Goal: Task Accomplishment & Management: Manage account settings

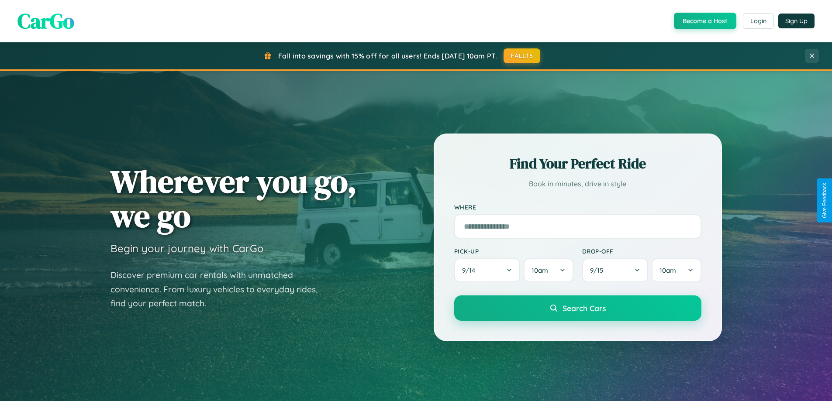
scroll to position [601, 0]
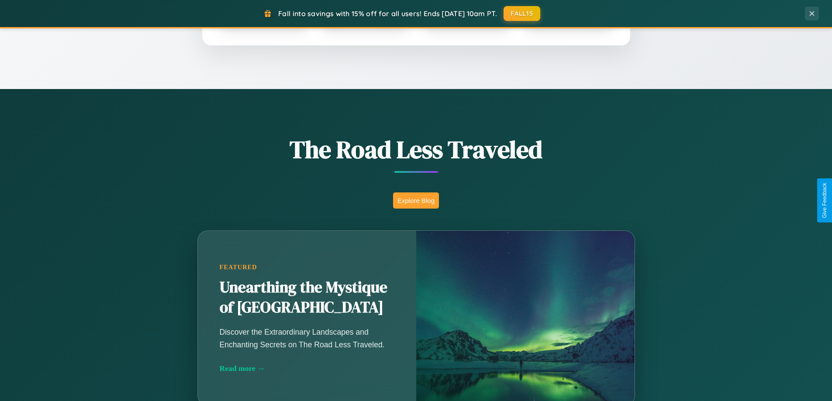
click at [416, 200] on button "Explore Blog" at bounding box center [416, 201] width 46 height 16
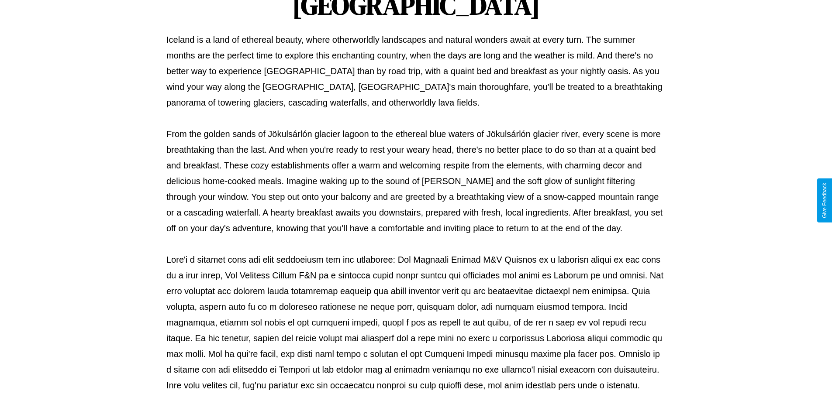
scroll to position [283, 0]
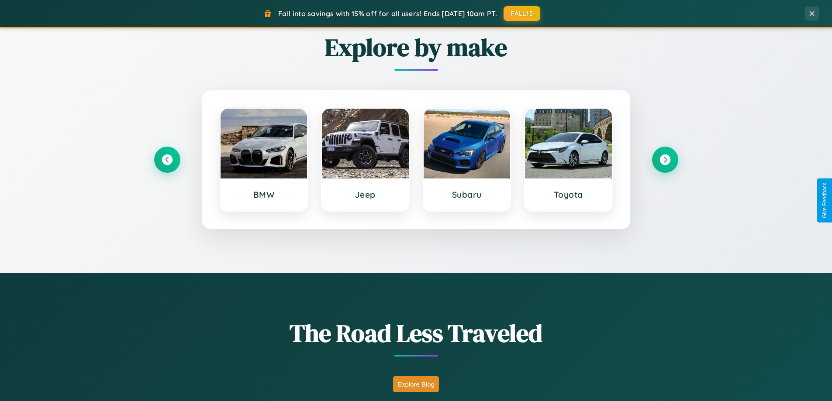
scroll to position [376, 0]
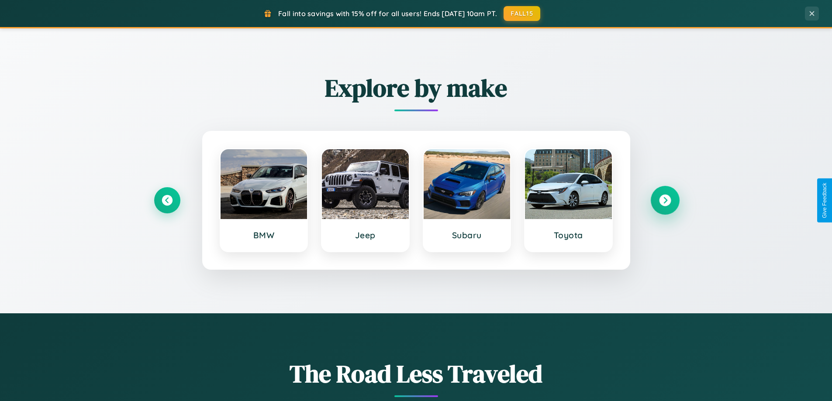
click at [665, 200] on icon at bounding box center [665, 201] width 12 height 12
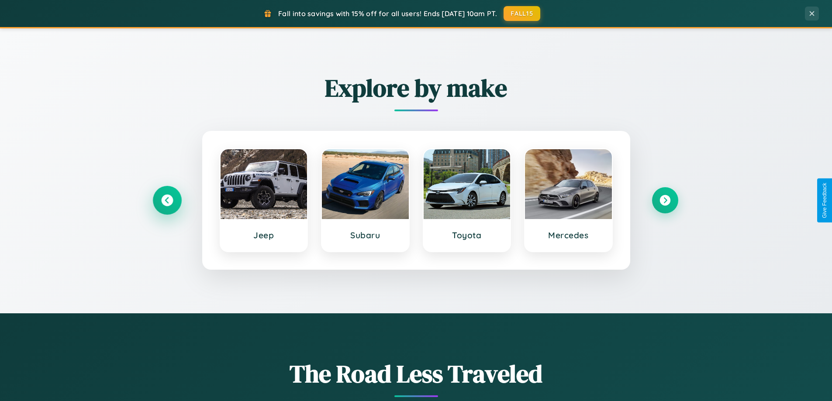
click at [167, 200] on icon at bounding box center [167, 201] width 12 height 12
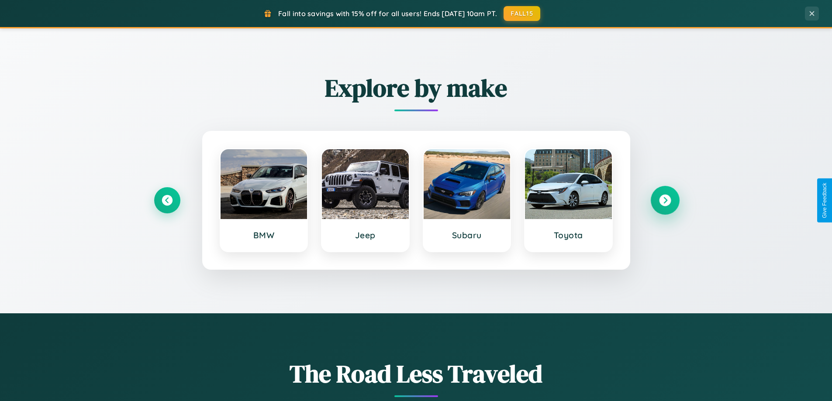
click at [665, 200] on icon at bounding box center [665, 201] width 12 height 12
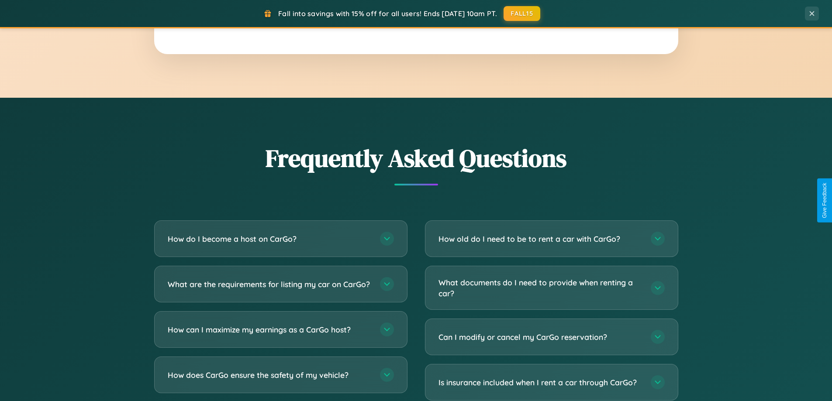
scroll to position [1680, 0]
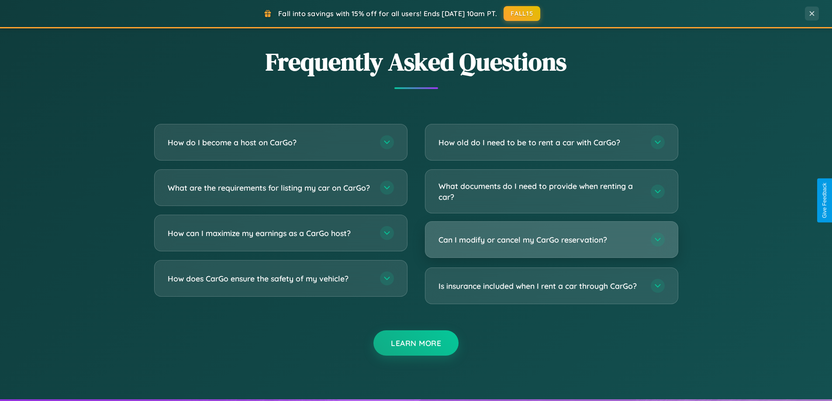
click at [551, 240] on h3 "Can I modify or cancel my CarGo reservation?" at bounding box center [539, 239] width 203 height 11
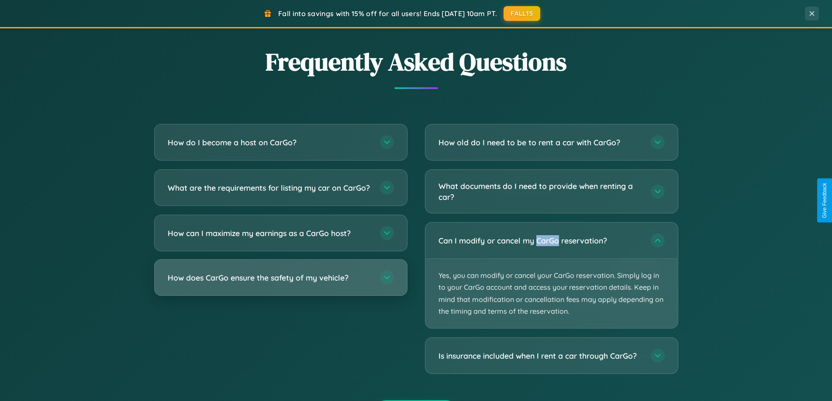
click at [280, 283] on h3 "How does CarGo ensure the safety of my vehicle?" at bounding box center [269, 277] width 203 height 11
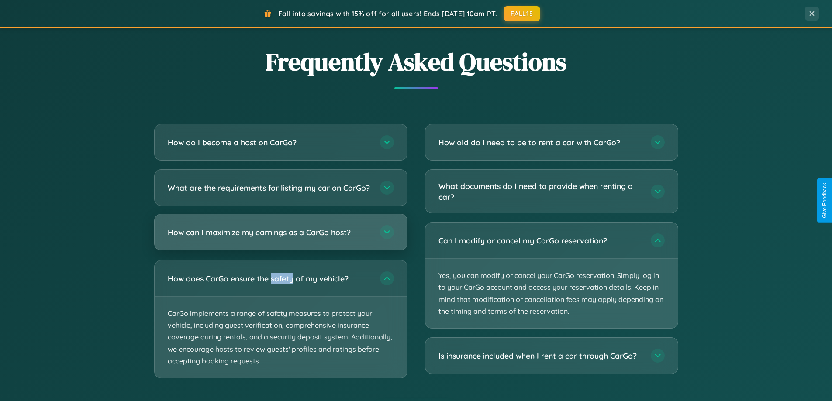
click at [280, 238] on h3 "How can I maximize my earnings as a CarGo host?" at bounding box center [269, 232] width 203 height 11
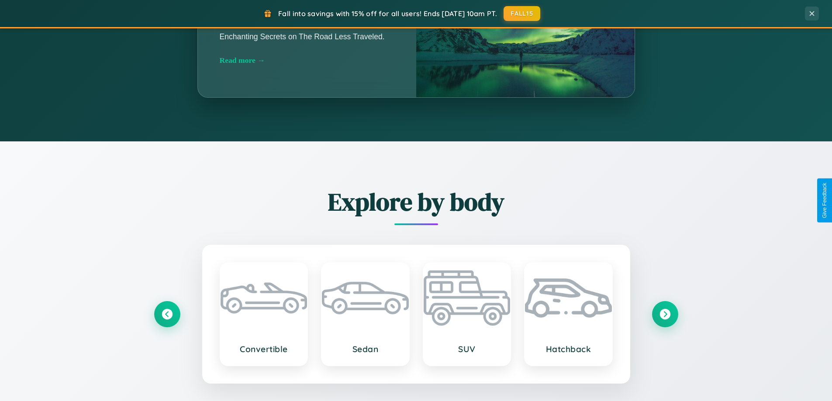
scroll to position [0, 0]
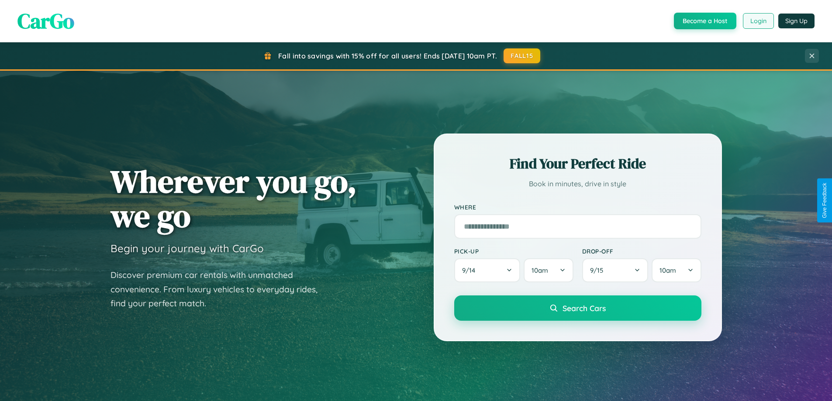
click at [758, 21] on button "Login" at bounding box center [758, 21] width 31 height 16
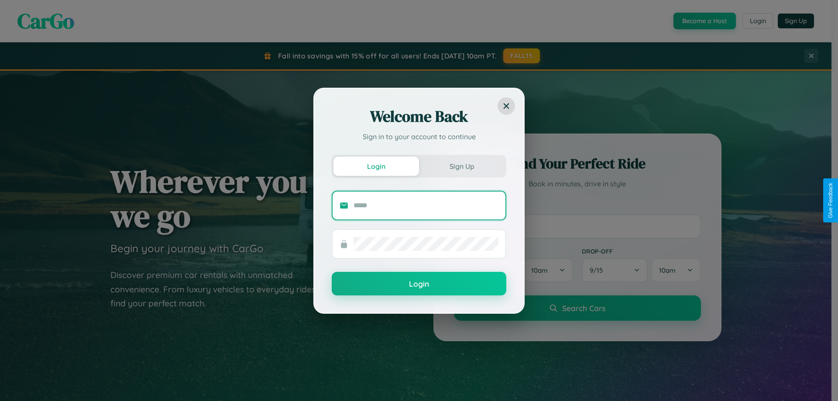
click at [426, 205] on input "text" at bounding box center [426, 206] width 145 height 14
type input "**********"
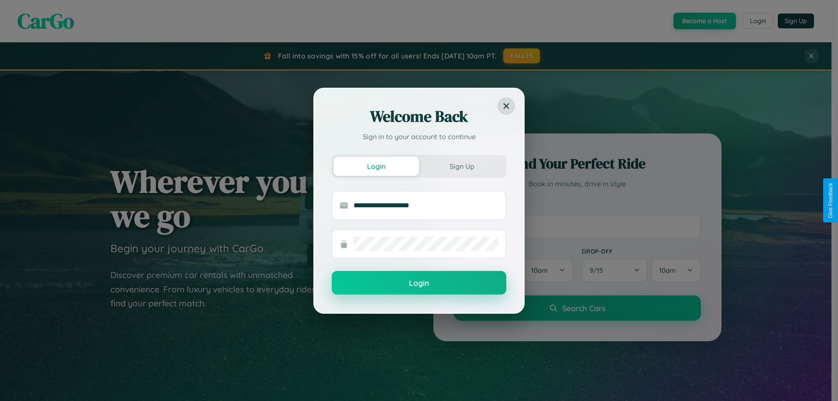
click at [419, 283] on button "Login" at bounding box center [419, 283] width 175 height 24
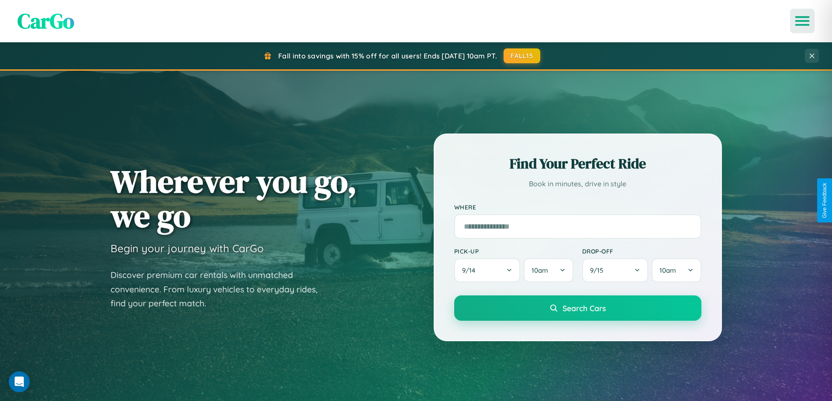
click at [802, 21] on icon "Open menu" at bounding box center [802, 21] width 13 height 8
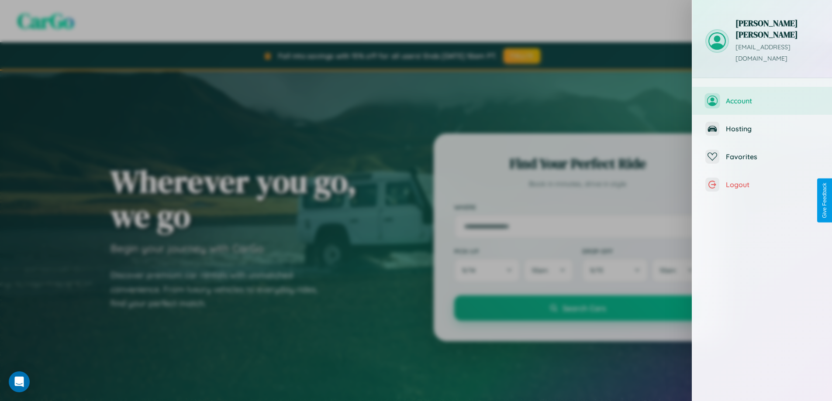
click at [762, 97] on span "Account" at bounding box center [772, 101] width 93 height 9
